Goal: Check status

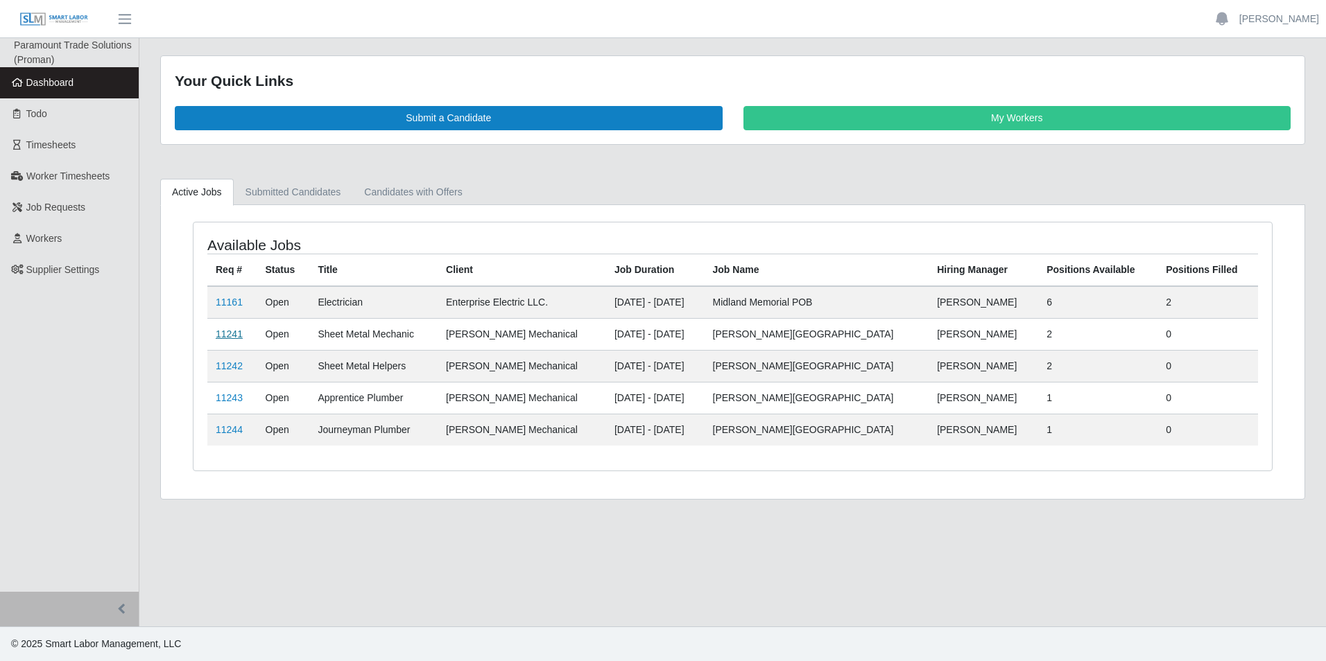
click at [227, 335] on link "11241" at bounding box center [229, 334] width 27 height 11
